Goal: Find specific page/section: Find specific page/section

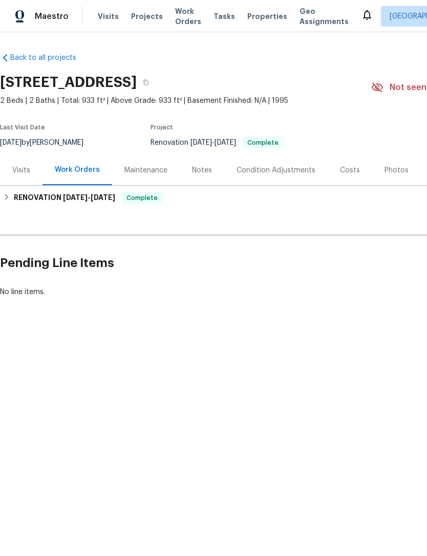
click at [101, 21] on span "Visits" at bounding box center [108, 16] width 21 height 10
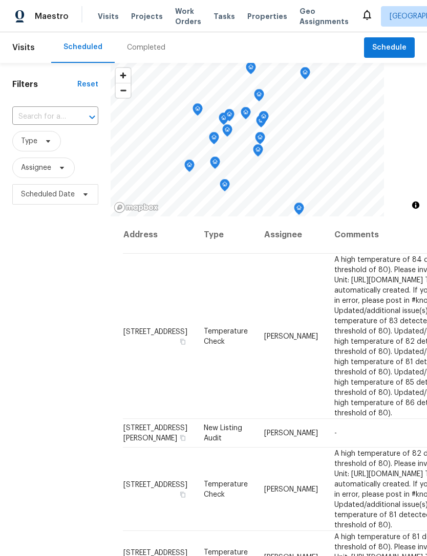
click at [30, 120] on input "text" at bounding box center [40, 117] width 57 height 16
type input "4821 ossington"
click at [46, 149] on li "4821 Ossington Ct, Indianapolis, IN 46254" at bounding box center [54, 140] width 85 height 17
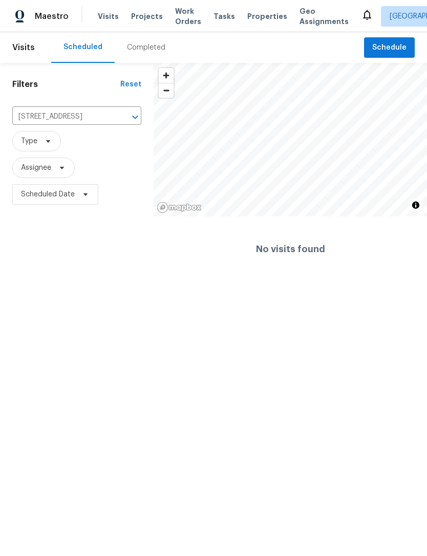
click at [139, 50] on div "Completed" at bounding box center [146, 47] width 38 height 10
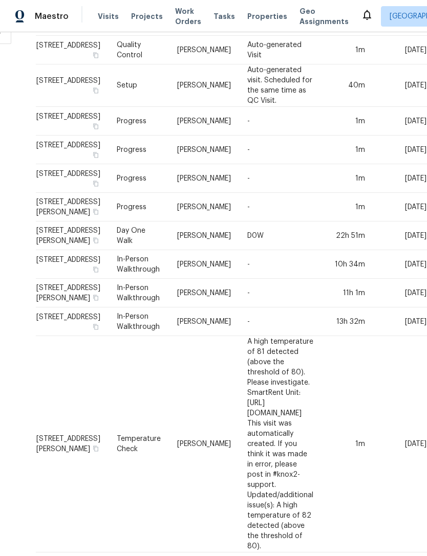
scroll to position [187, 196]
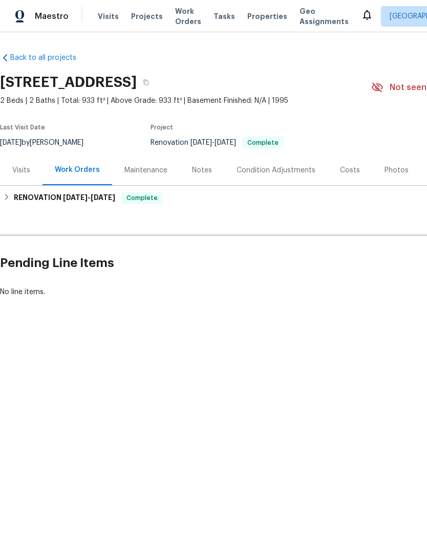
click at [394, 168] on div "Photos" at bounding box center [396, 170] width 24 height 10
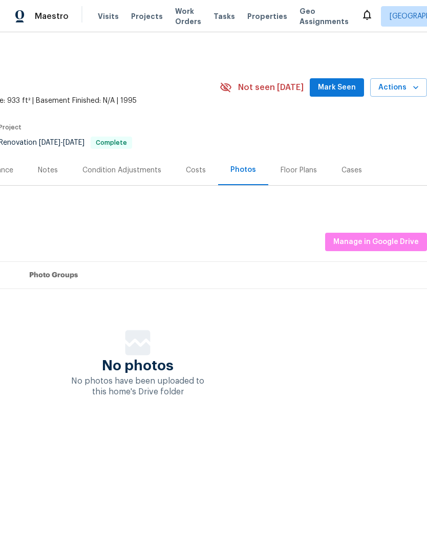
scroll to position [0, 152]
click at [381, 243] on span "Manage in Google Drive" at bounding box center [375, 242] width 85 height 13
